Goal: Task Accomplishment & Management: Use online tool/utility

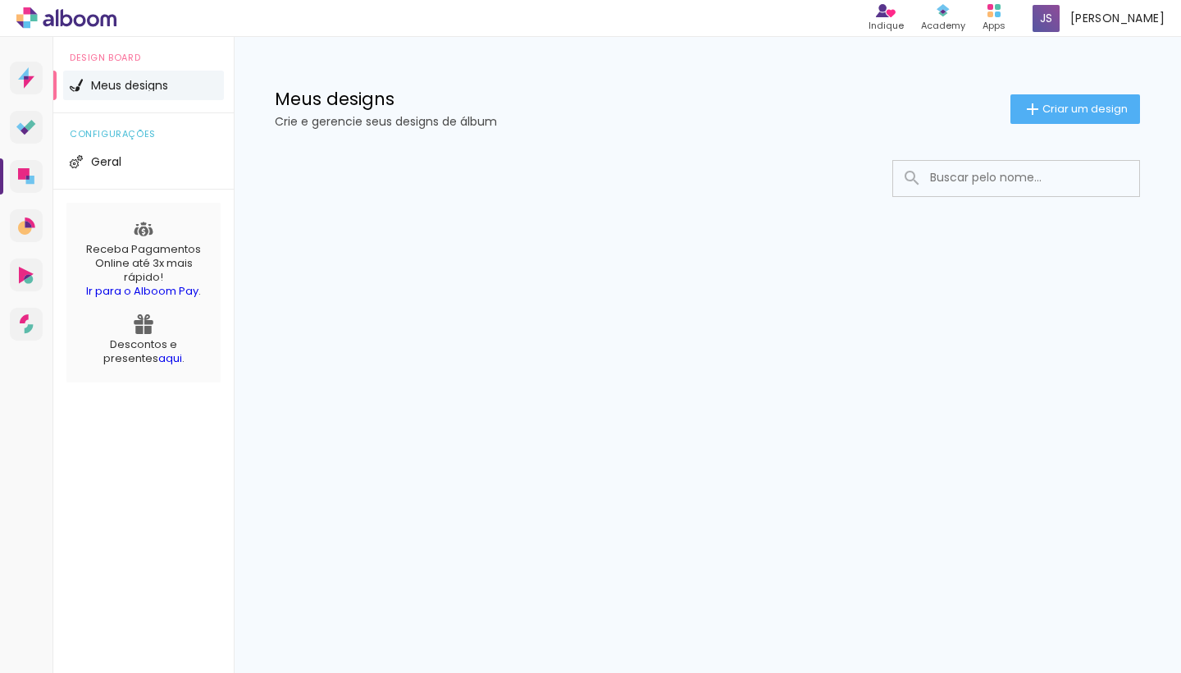
click at [828, 176] on div at bounding box center [708, 178] width 866 height 37
click at [130, 83] on span "Meus designs" at bounding box center [129, 85] width 77 height 11
click at [1066, 108] on span "Criar um design" at bounding box center [1085, 108] width 85 height 11
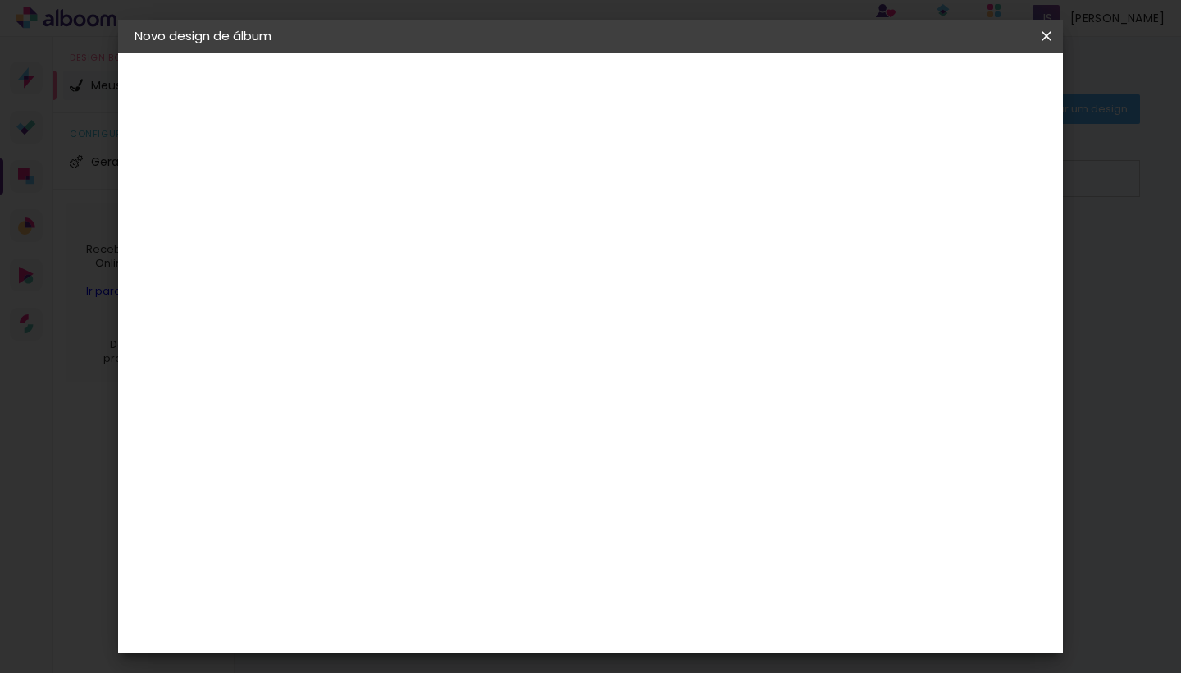
click at [403, 216] on input at bounding box center [403, 220] width 0 height 25
type input "[PERSON_NAME] 8 anos"
click at [0, 0] on slot "Avançar" at bounding box center [0, 0] width 0 height 0
click at [0, 0] on slot "Tamanho Livre" at bounding box center [0, 0] width 0 height 0
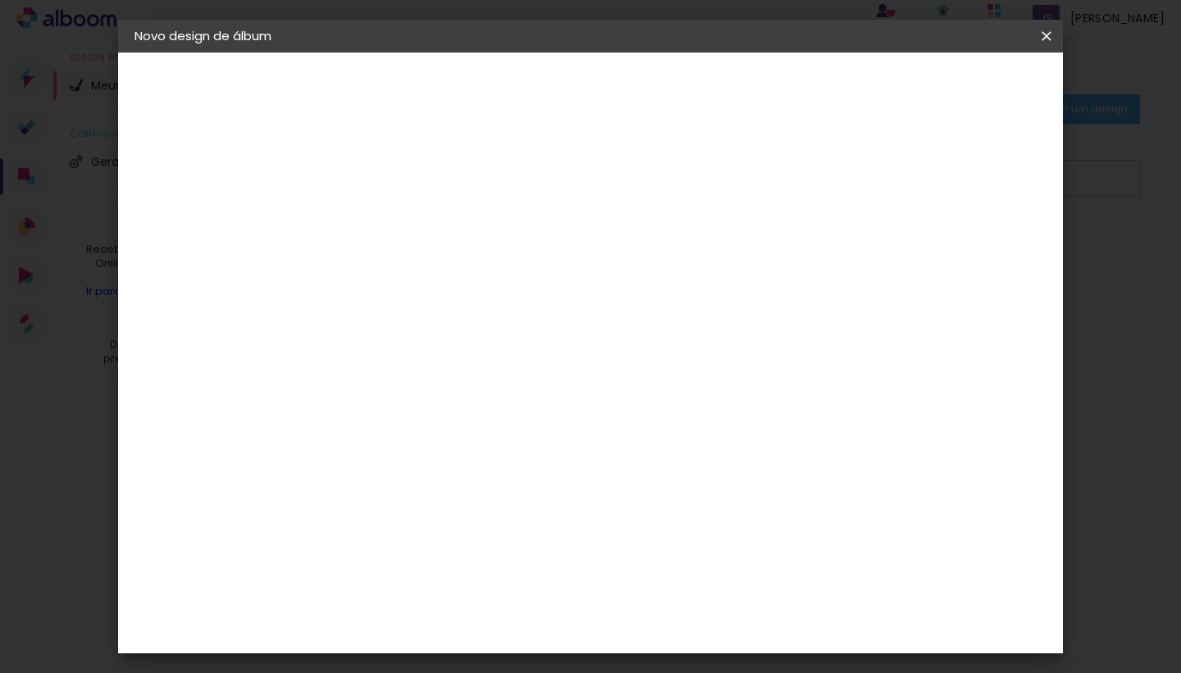
click at [0, 0] on slot "Avançar" at bounding box center [0, 0] width 0 height 0
type input "4"
type paper-input "4"
click at [985, 96] on input "4" at bounding box center [977, 92] width 30 height 25
click at [631, 405] on div "30 cm" at bounding box center [563, 411] width 267 height 41
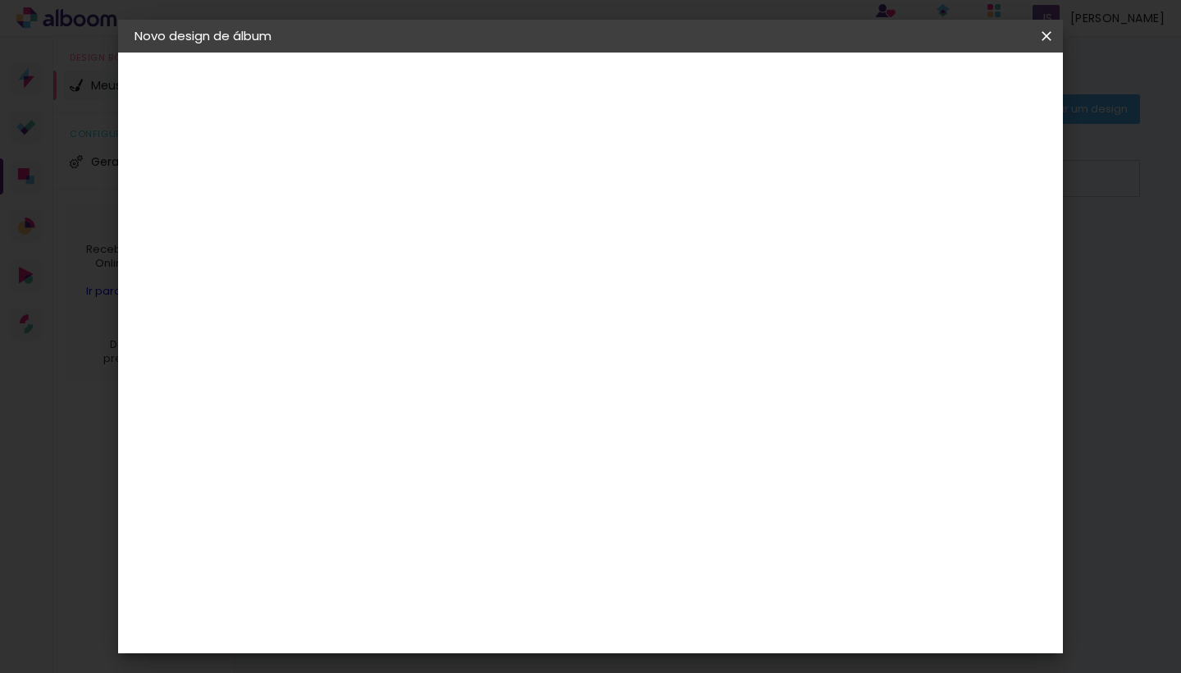
click at [0, 0] on iron-icon at bounding box center [0, 0] width 0 height 0
